Goal: Task Accomplishment & Management: Complete application form

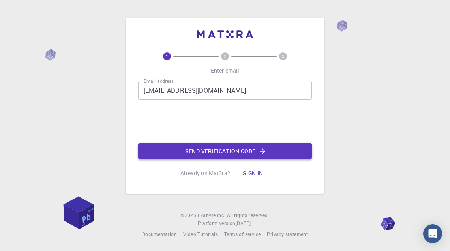
click at [213, 149] on button "Send verification code" at bounding box center [225, 151] width 174 height 16
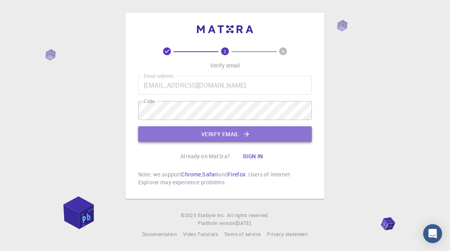
click at [228, 133] on button "Verify email" at bounding box center [225, 134] width 174 height 16
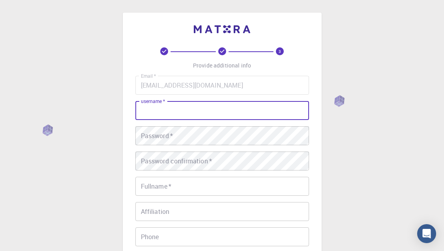
click at [217, 117] on input "username   *" at bounding box center [222, 110] width 174 height 19
type input "vidya"
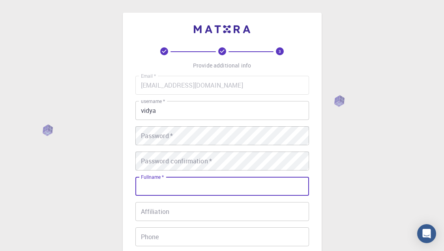
click at [156, 182] on div "Fullname   * Fullname   *" at bounding box center [222, 186] width 174 height 19
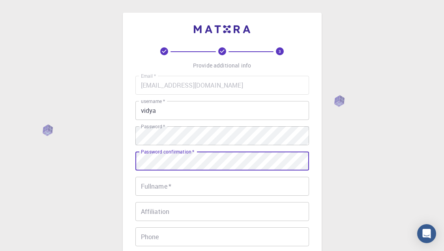
click at [168, 181] on input "Fullname   *" at bounding box center [222, 186] width 174 height 19
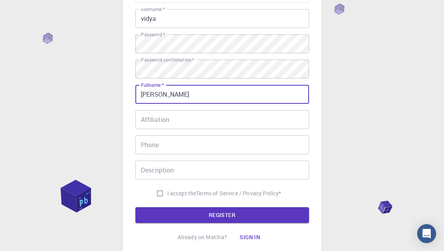
scroll to position [96, 0]
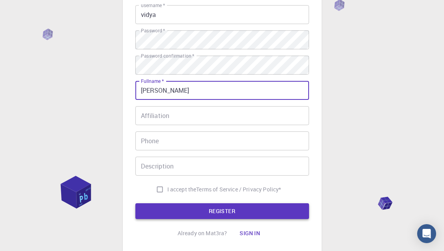
type input "[PERSON_NAME]"
click at [267, 212] on button "REGISTER" at bounding box center [222, 211] width 174 height 16
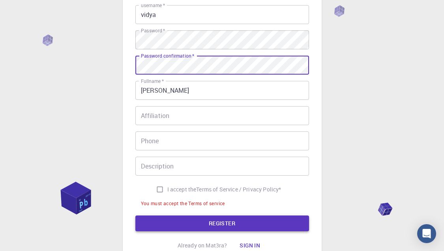
click at [209, 219] on button "REGISTER" at bounding box center [222, 224] width 174 height 16
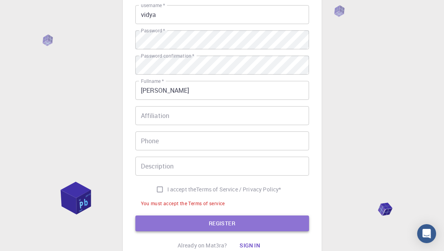
click at [209, 225] on button "REGISTER" at bounding box center [222, 224] width 174 height 16
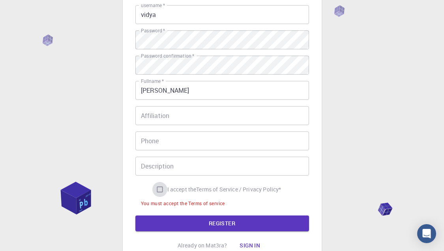
click at [157, 192] on input "I accept the Terms of Service / Privacy Policy *" at bounding box center [159, 189] width 15 height 15
checkbox input "true"
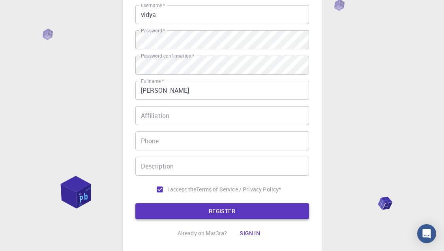
click at [173, 212] on button "REGISTER" at bounding box center [222, 211] width 174 height 16
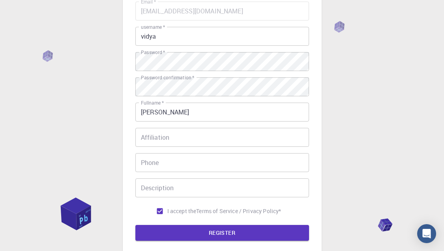
scroll to position [63, 0]
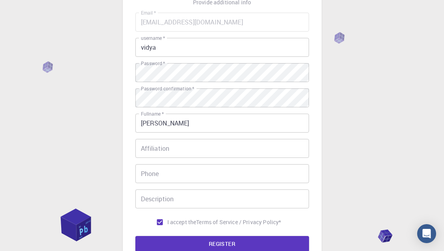
click at [239, 44] on input "vidya" at bounding box center [222, 47] width 174 height 19
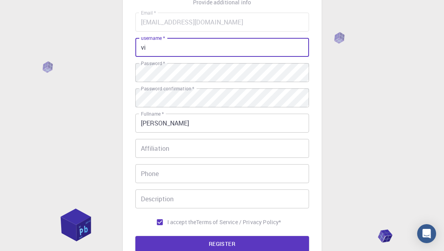
type input "v"
click at [220, 244] on button "REGISTER" at bounding box center [222, 244] width 174 height 16
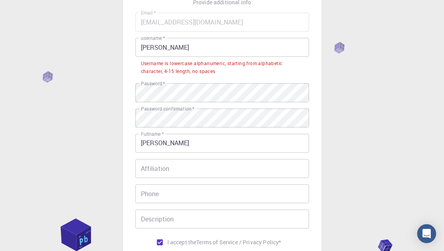
click at [170, 45] on input "[PERSON_NAME]" at bounding box center [222, 47] width 174 height 19
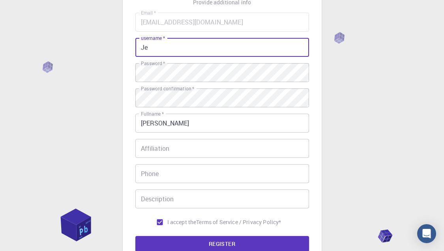
type input "J"
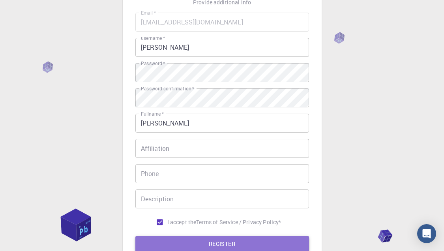
click at [183, 248] on button "REGISTER" at bounding box center [222, 244] width 174 height 16
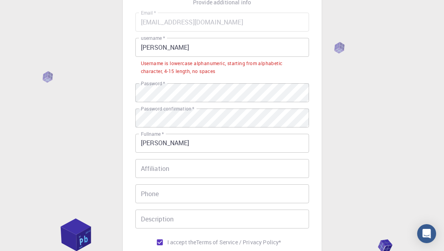
click at [154, 51] on input "[PERSON_NAME]" at bounding box center [222, 47] width 174 height 19
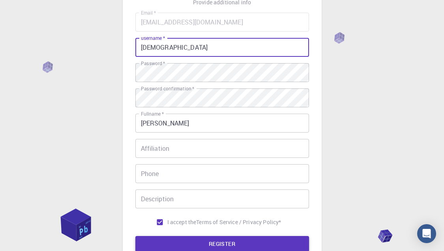
type input "[DEMOGRAPHIC_DATA]"
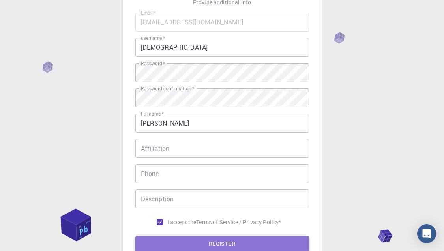
click at [213, 243] on button "REGISTER" at bounding box center [222, 244] width 174 height 16
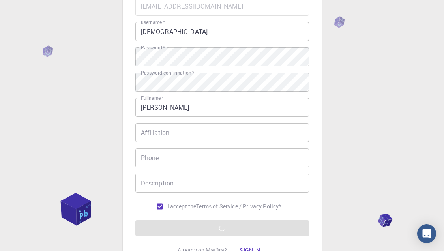
scroll to position [79, 0]
